Goal: Information Seeking & Learning: Learn about a topic

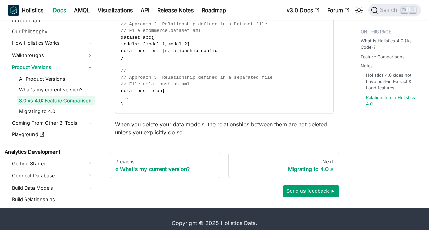
scroll to position [1563, 0]
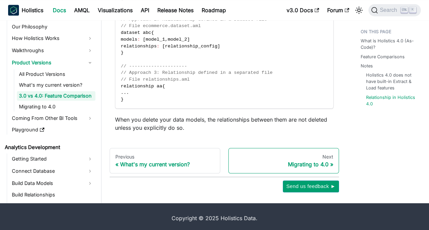
click at [309, 161] on div "Migrating to 4.0" at bounding box center [283, 164] width 99 height 7
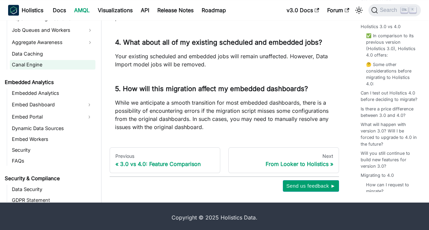
scroll to position [677, 0]
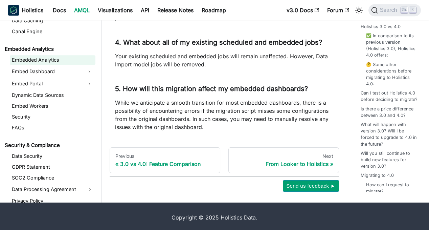
click at [42, 65] on link "Embedded Analytics" at bounding box center [53, 59] width 86 height 9
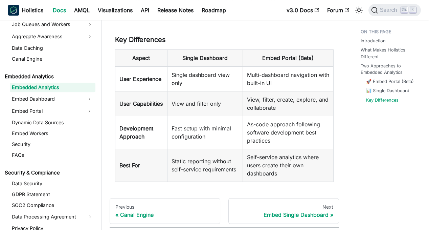
scroll to position [846, 0]
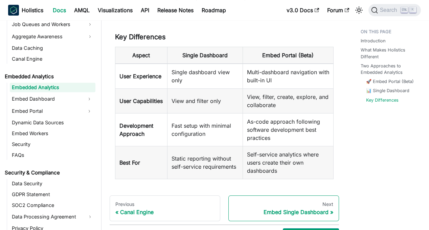
click at [308, 209] on div "Embed Single Dashboard" at bounding box center [283, 212] width 99 height 7
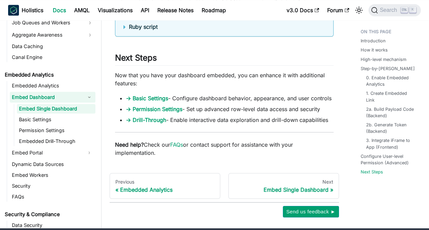
scroll to position [2270, 0]
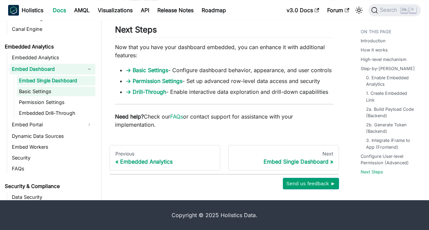
click at [40, 93] on link "Basic Settings" at bounding box center [56, 91] width 79 height 9
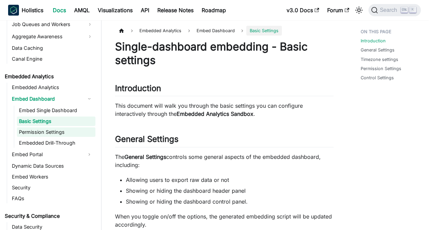
click at [48, 128] on link "Permission Settings" at bounding box center [56, 131] width 79 height 9
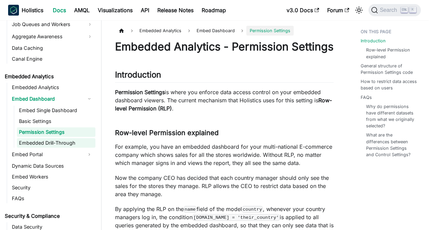
click at [52, 140] on link "Embedded Drill-Through" at bounding box center [56, 142] width 79 height 9
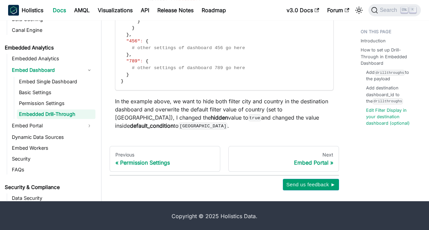
scroll to position [984, 0]
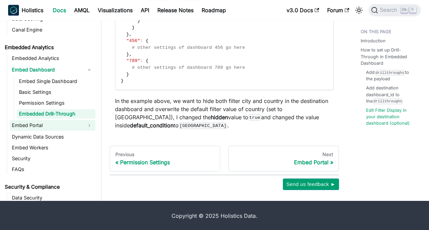
click at [26, 125] on link "Embed Portal" at bounding box center [46, 125] width 73 height 11
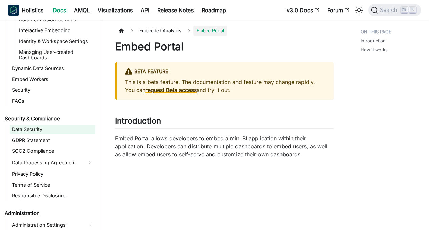
scroll to position [846, 0]
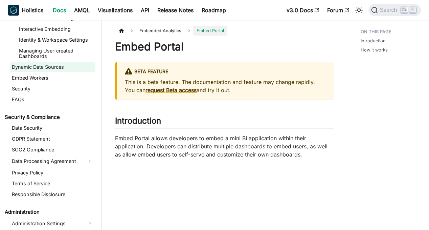
click at [48, 69] on link "Dynamic Data Sources" at bounding box center [53, 66] width 86 height 9
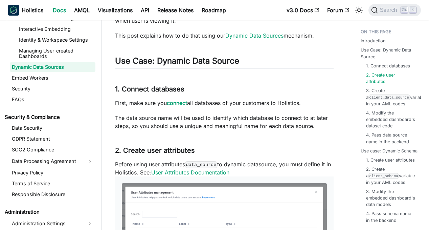
scroll to position [372, 0]
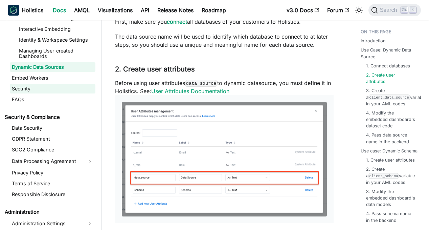
click at [26, 88] on link "Security" at bounding box center [53, 88] width 86 height 9
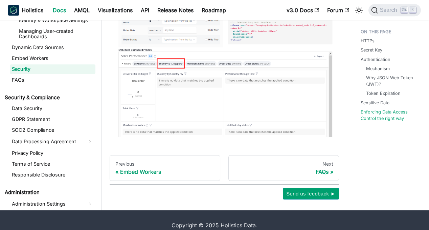
scroll to position [1172, 0]
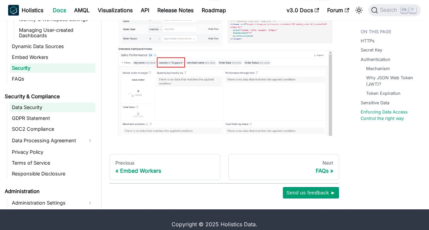
click at [40, 103] on link "Data Security" at bounding box center [53, 107] width 86 height 9
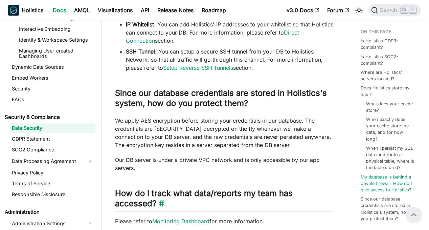
scroll to position [894, 0]
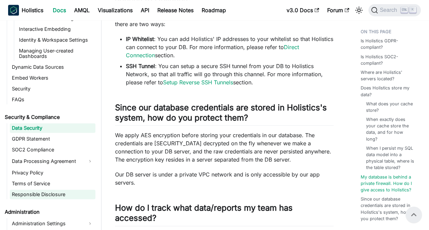
click at [37, 192] on link "Responsible Disclosure" at bounding box center [53, 194] width 86 height 9
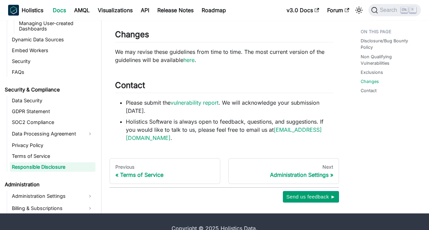
scroll to position [629, 0]
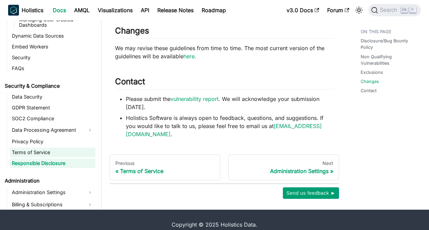
click at [37, 148] on link "Terms of Service" at bounding box center [53, 152] width 86 height 9
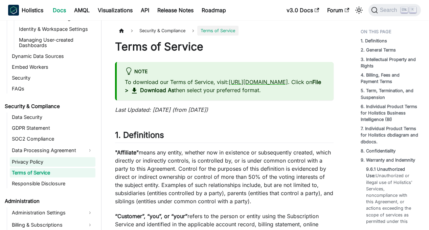
click at [34, 160] on link "Privacy Policy" at bounding box center [53, 161] width 86 height 9
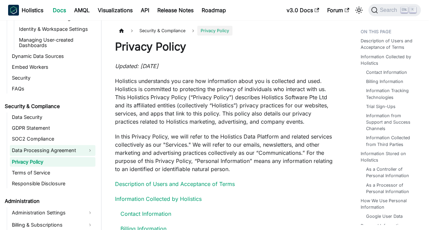
click at [42, 148] on link "Data Processing Agreement" at bounding box center [53, 150] width 86 height 11
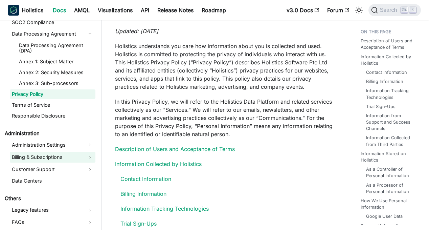
scroll to position [102, 0]
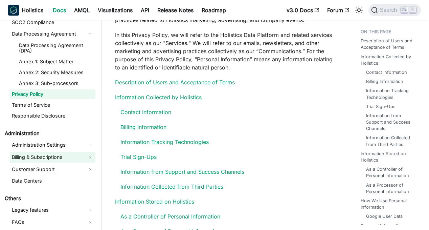
click at [66, 156] on link "Billing & Subscriptions" at bounding box center [53, 157] width 86 height 11
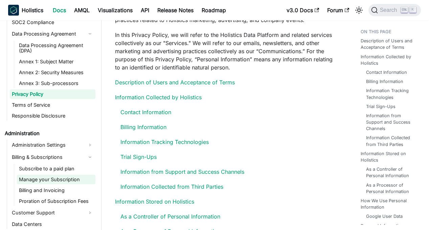
click at [60, 178] on link "Manage your Subscription" at bounding box center [56, 179] width 79 height 9
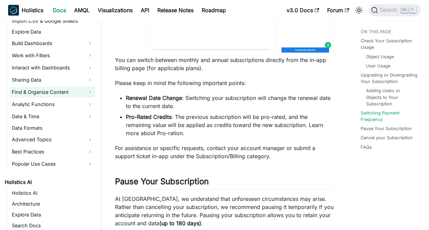
scroll to position [237, 0]
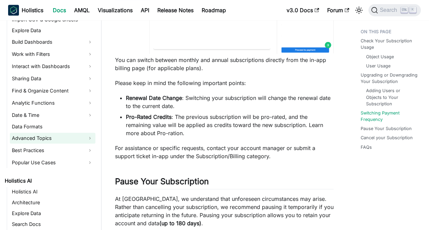
click at [64, 133] on link "Advanced Topics" at bounding box center [53, 138] width 86 height 11
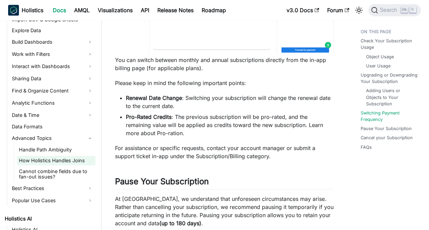
scroll to position [271, 0]
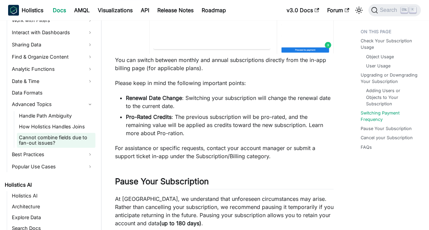
click at [59, 139] on link "Cannot combine fields due to fan-out issues?" at bounding box center [56, 140] width 79 height 15
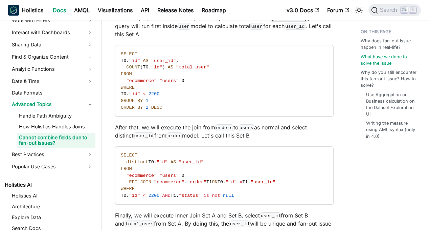
scroll to position [812, 0]
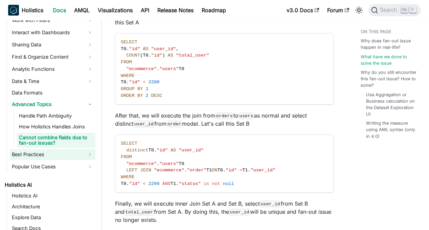
click at [52, 152] on link "Best Practices" at bounding box center [53, 154] width 86 height 11
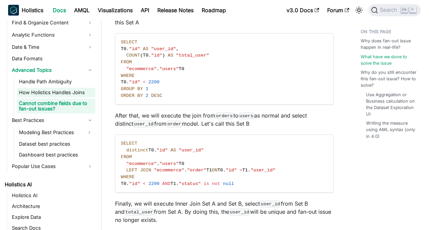
scroll to position [339, 0]
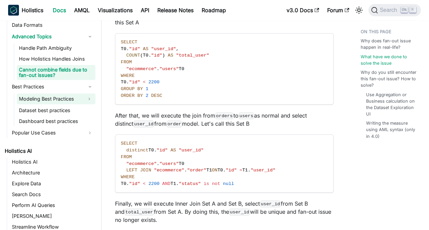
click at [59, 97] on link "Modeling Best Practices" at bounding box center [50, 98] width 66 height 11
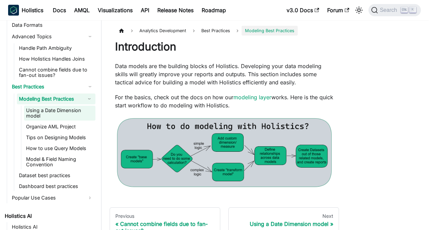
click at [69, 111] on link "Using a Date Dimension model" at bounding box center [59, 113] width 71 height 15
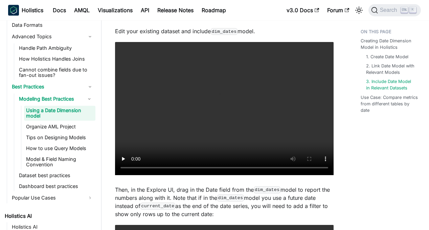
scroll to position [1016, 0]
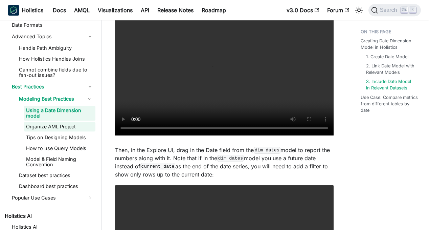
click at [61, 128] on link "Organize AML Project" at bounding box center [59, 126] width 71 height 9
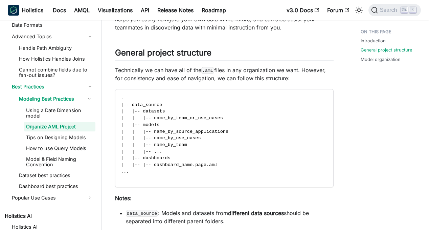
scroll to position [102, 0]
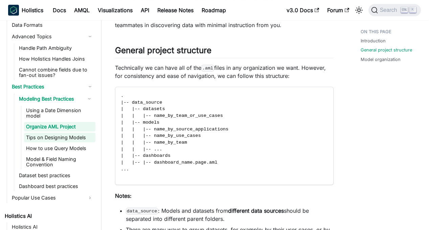
click at [61, 138] on link "Tips on Designing Models" at bounding box center [59, 137] width 71 height 9
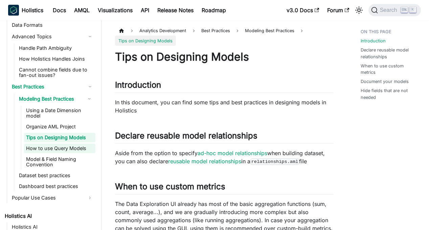
click at [59, 147] on link "How to use Query Models" at bounding box center [59, 148] width 71 height 9
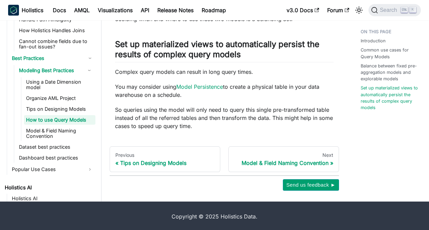
scroll to position [402, 0]
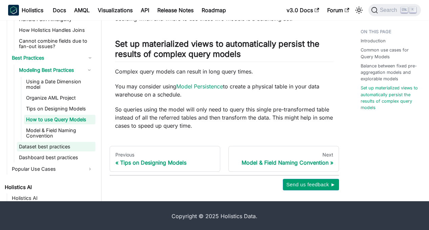
click at [51, 148] on link "Dataset best practices" at bounding box center [56, 146] width 79 height 9
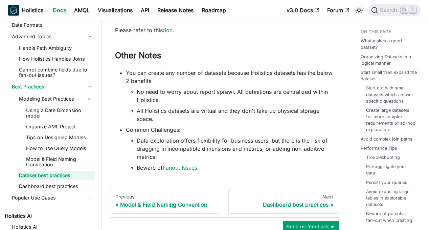
scroll to position [1623, 0]
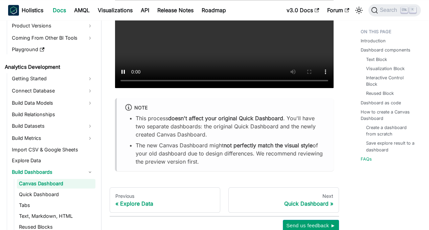
scroll to position [2708, 0]
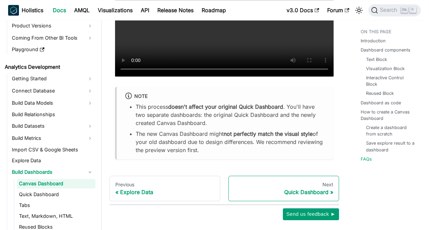
click at [305, 195] on div "Quick Dashboard" at bounding box center [283, 192] width 99 height 7
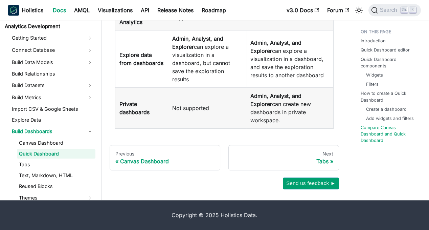
scroll to position [2073, 0]
